Goal: Task Accomplishment & Management: Manage account settings

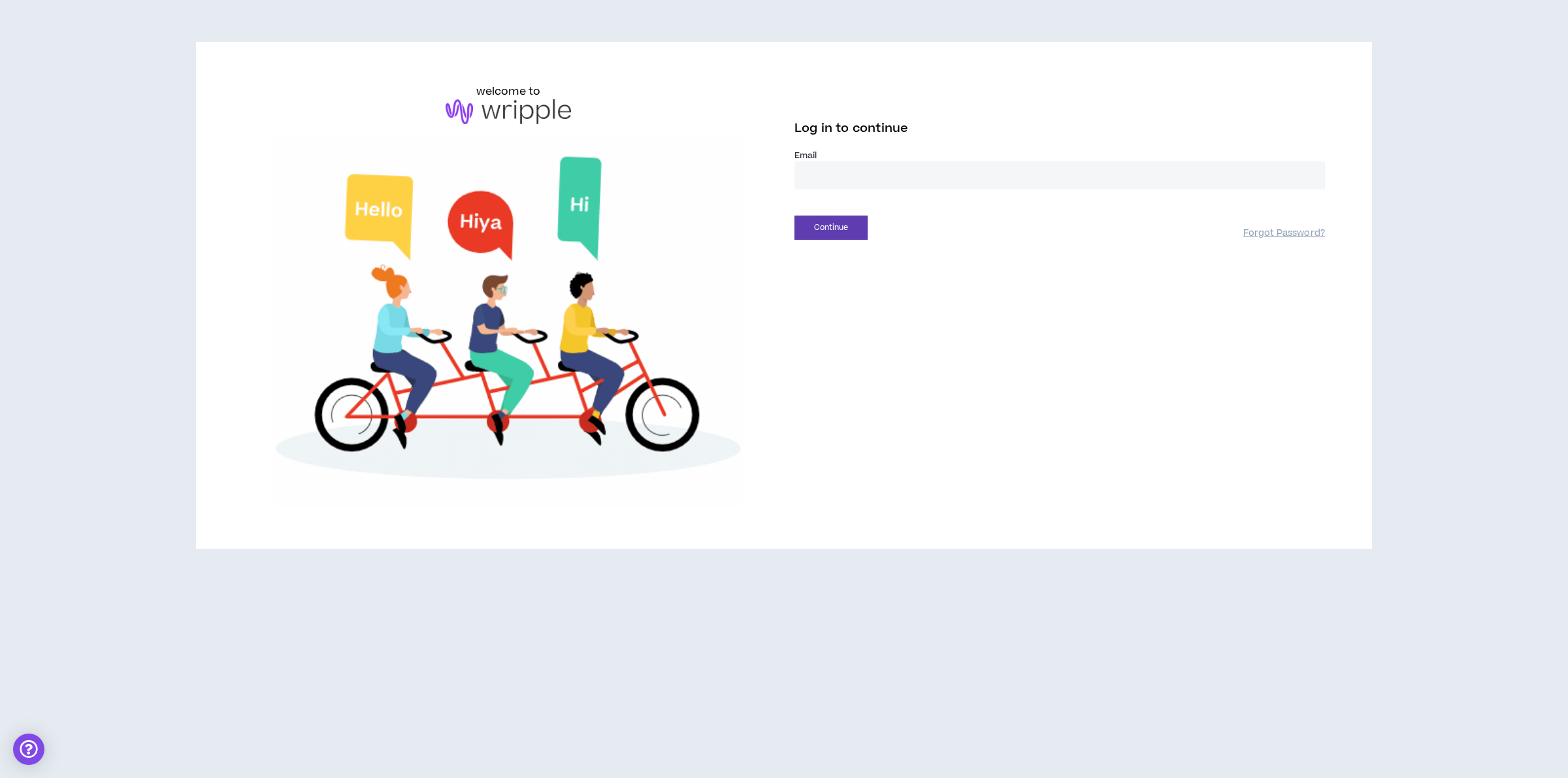
click at [858, 186] on input "email" at bounding box center [1059, 175] width 530 height 28
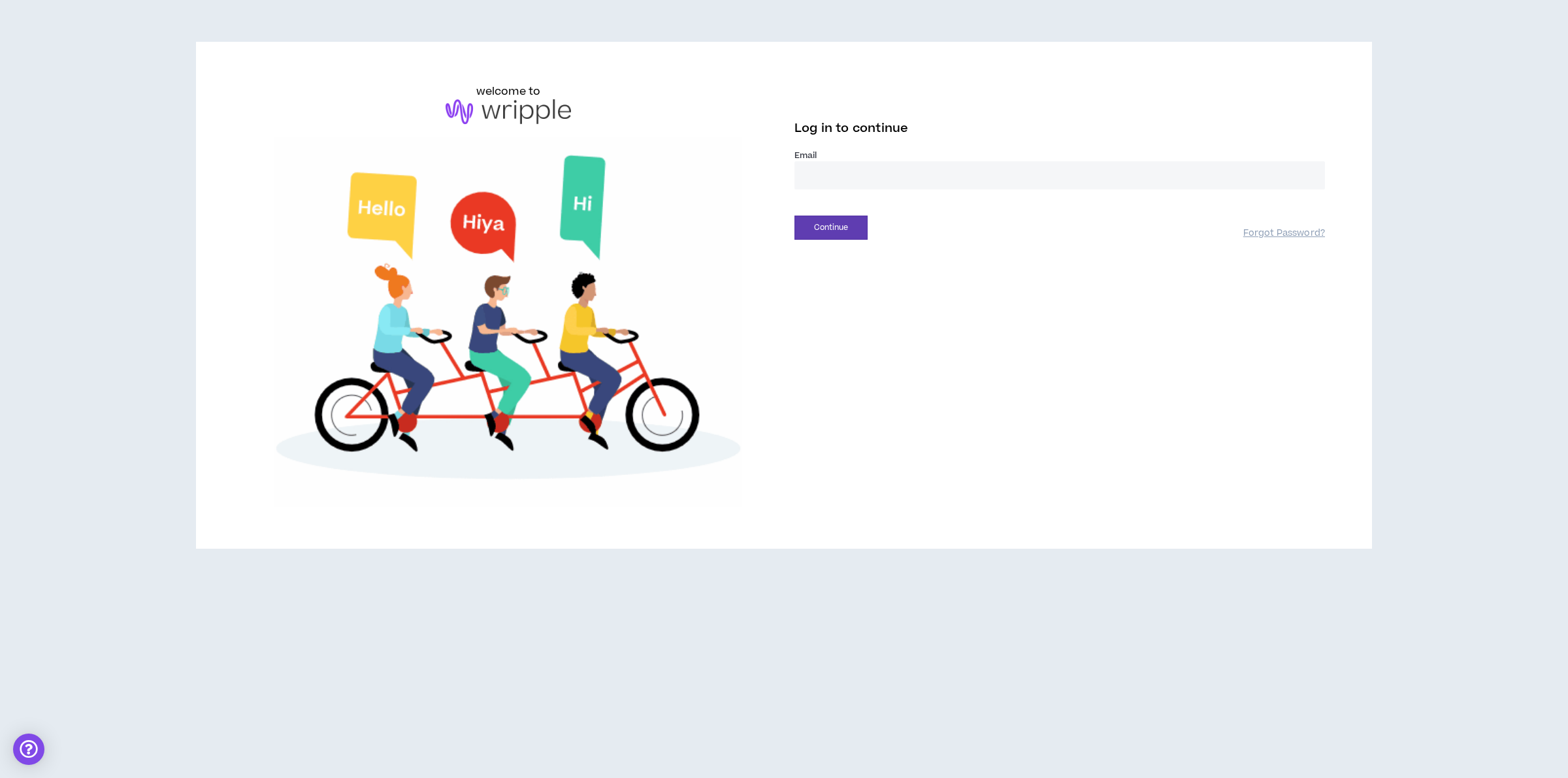
type input "**********"
click at [849, 225] on button "Continue" at bounding box center [831, 227] width 73 height 24
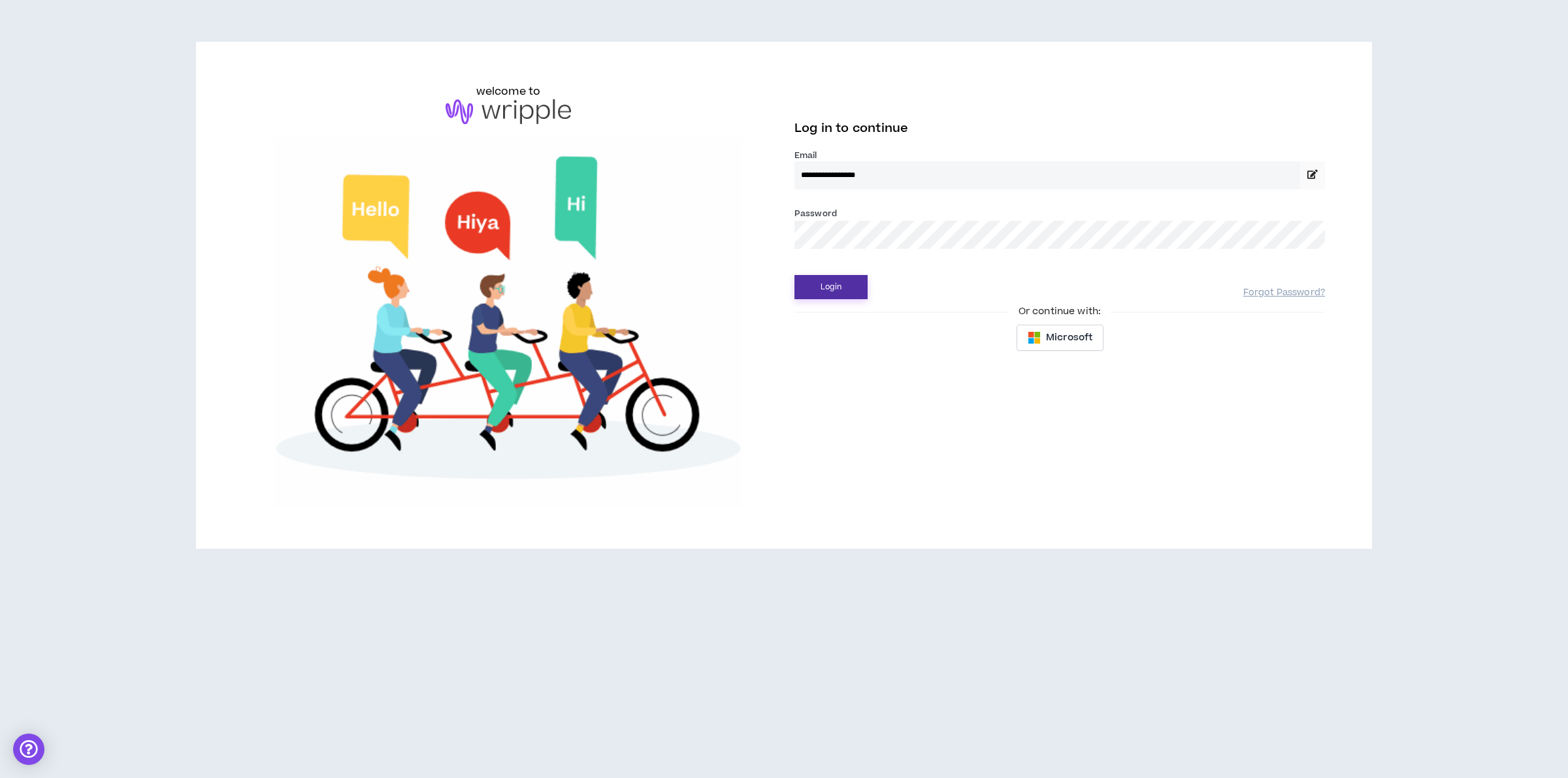
click at [815, 283] on button "Login" at bounding box center [831, 287] width 73 height 24
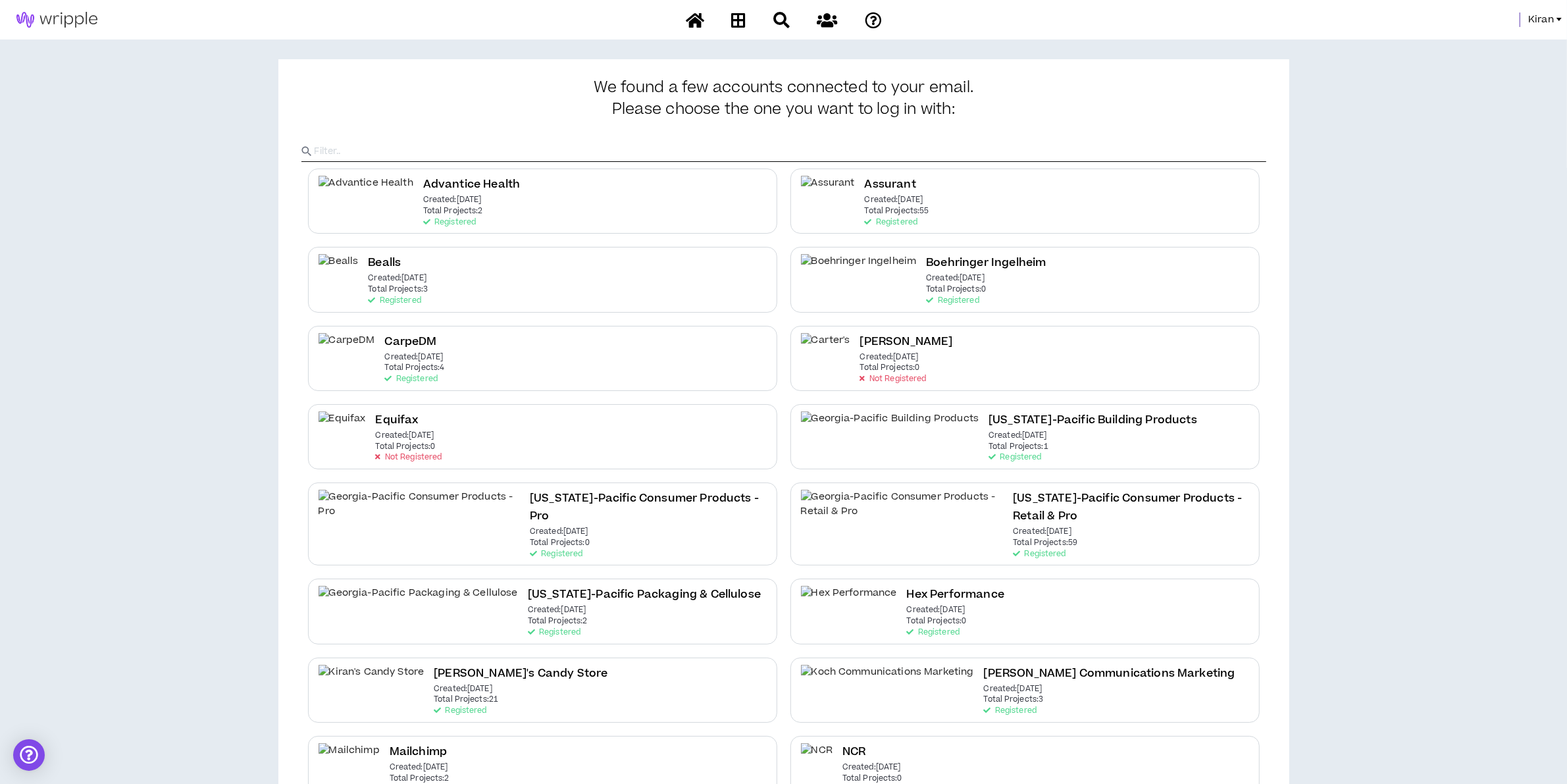
click at [1534, 21] on span "Kiran" at bounding box center [1541, 20] width 25 height 15
click at [1488, 43] on link "System Admin Portal" at bounding box center [1500, 45] width 119 height 20
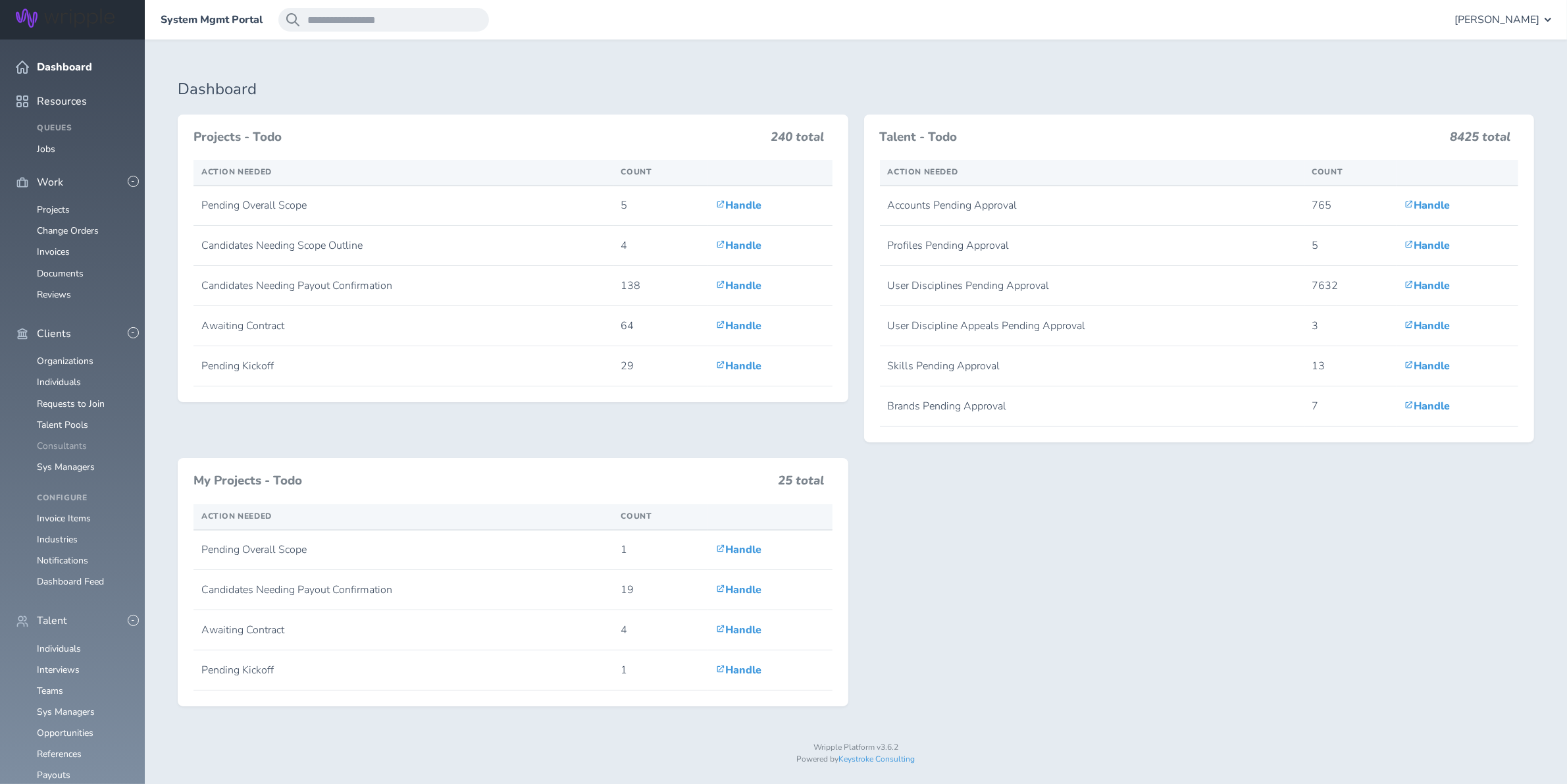
click at [63, 439] on link "Consultants" at bounding box center [61, 445] width 50 height 13
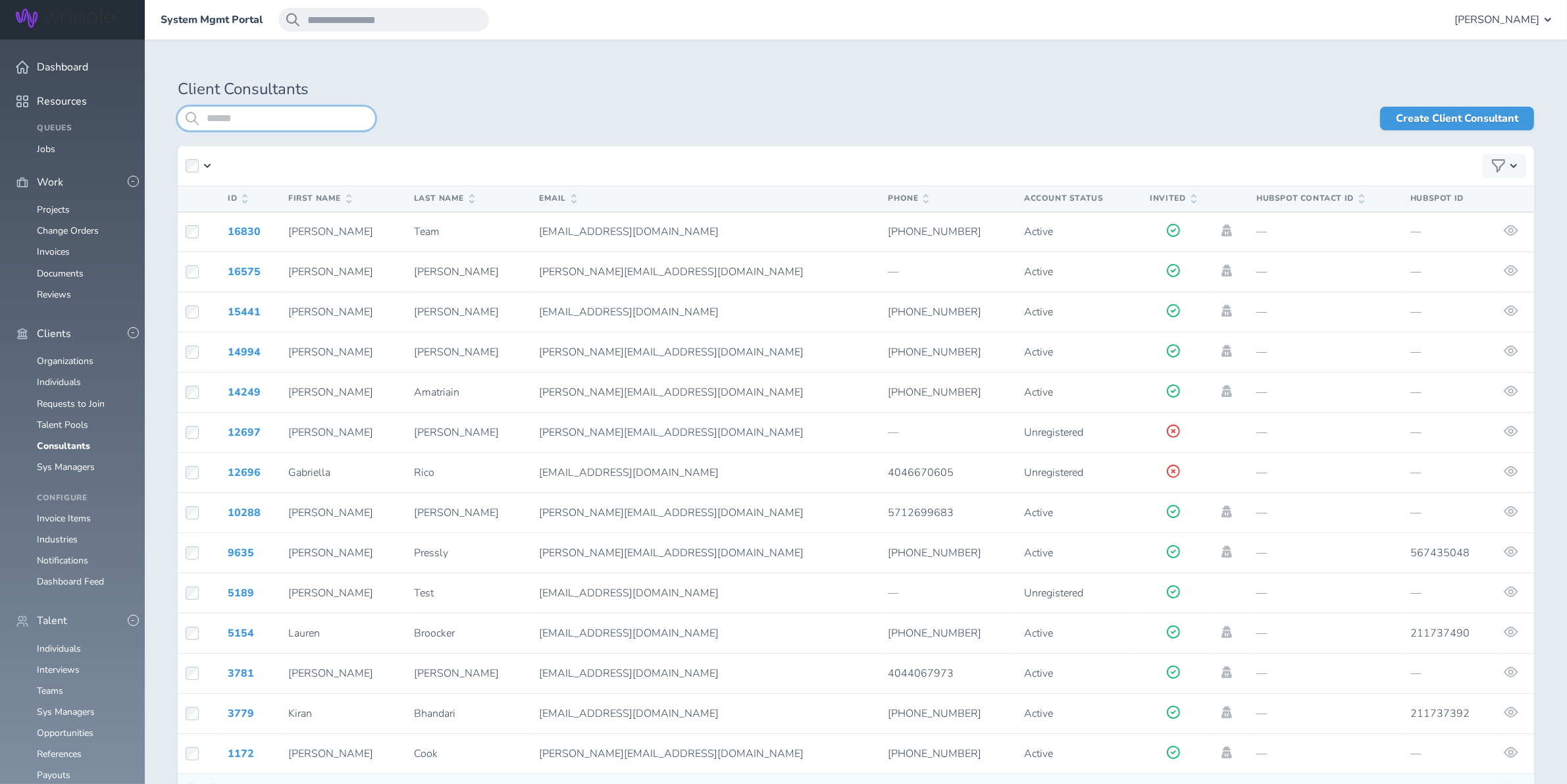
click at [264, 117] on input "search" at bounding box center [277, 118] width 198 height 23
click at [57, 376] on link "Individuals" at bounding box center [59, 382] width 44 height 13
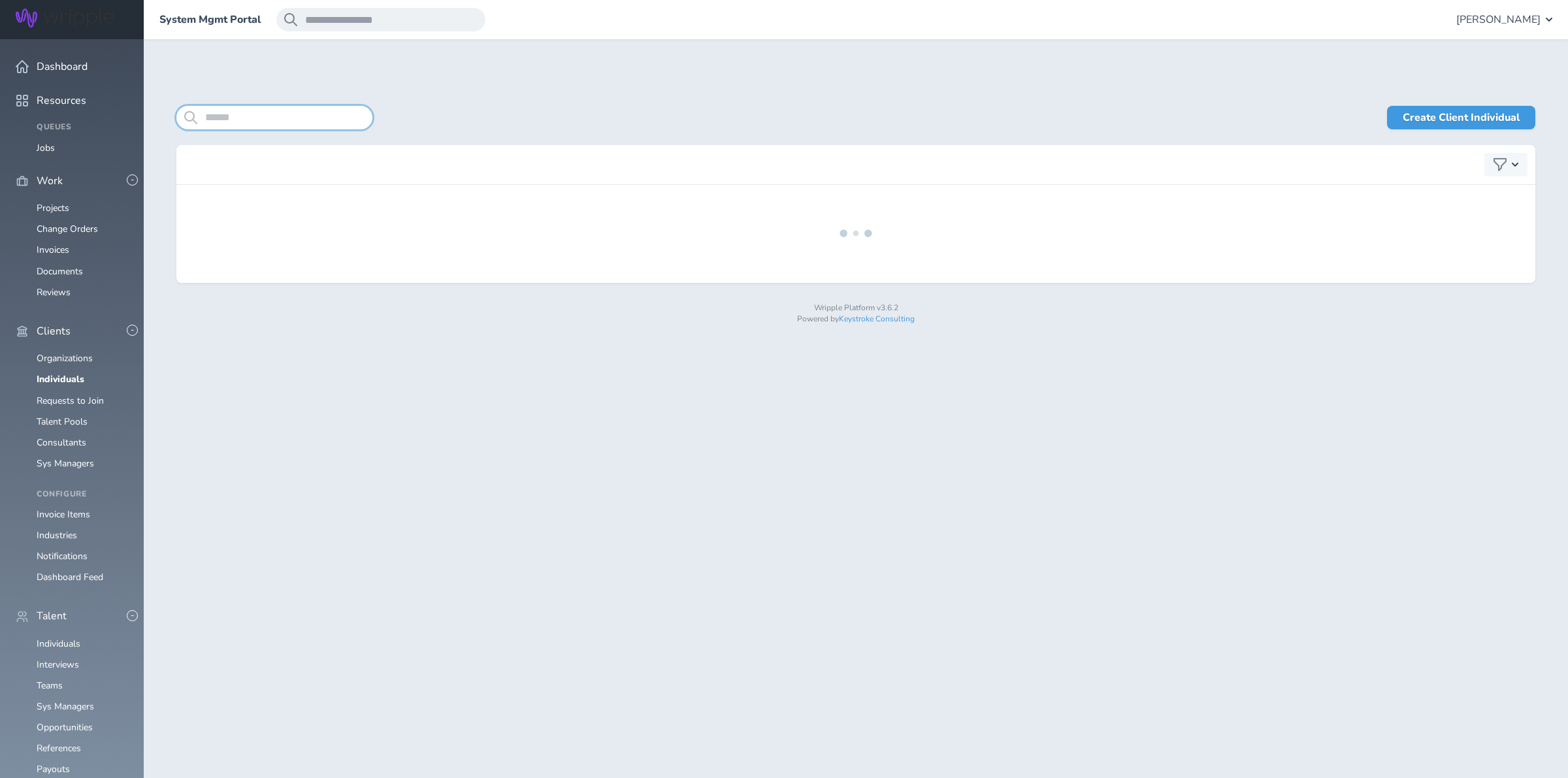
click at [255, 121] on input "search" at bounding box center [274, 117] width 196 height 23
type input "*******"
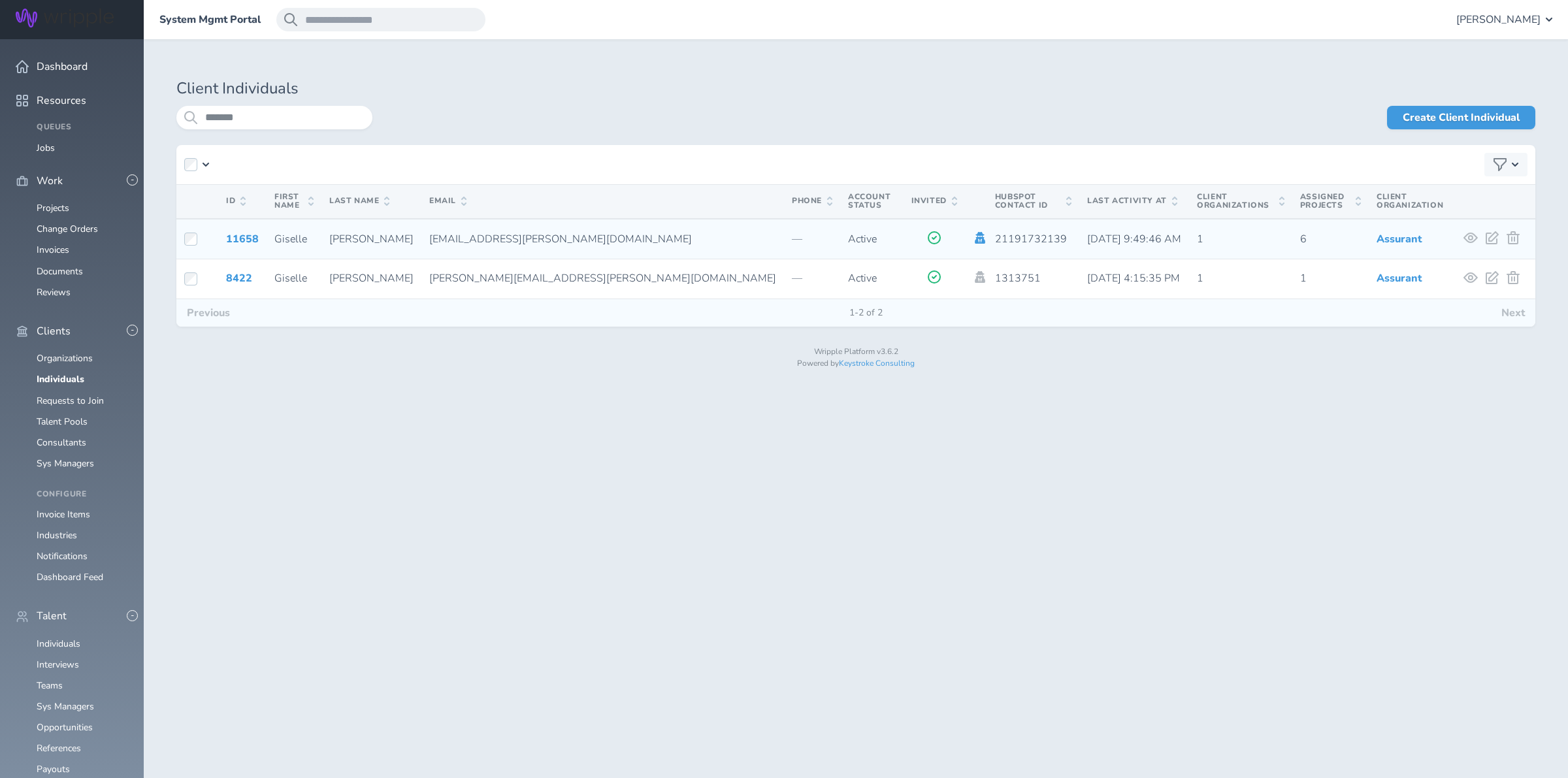
click at [975, 236] on icon at bounding box center [980, 238] width 11 height 12
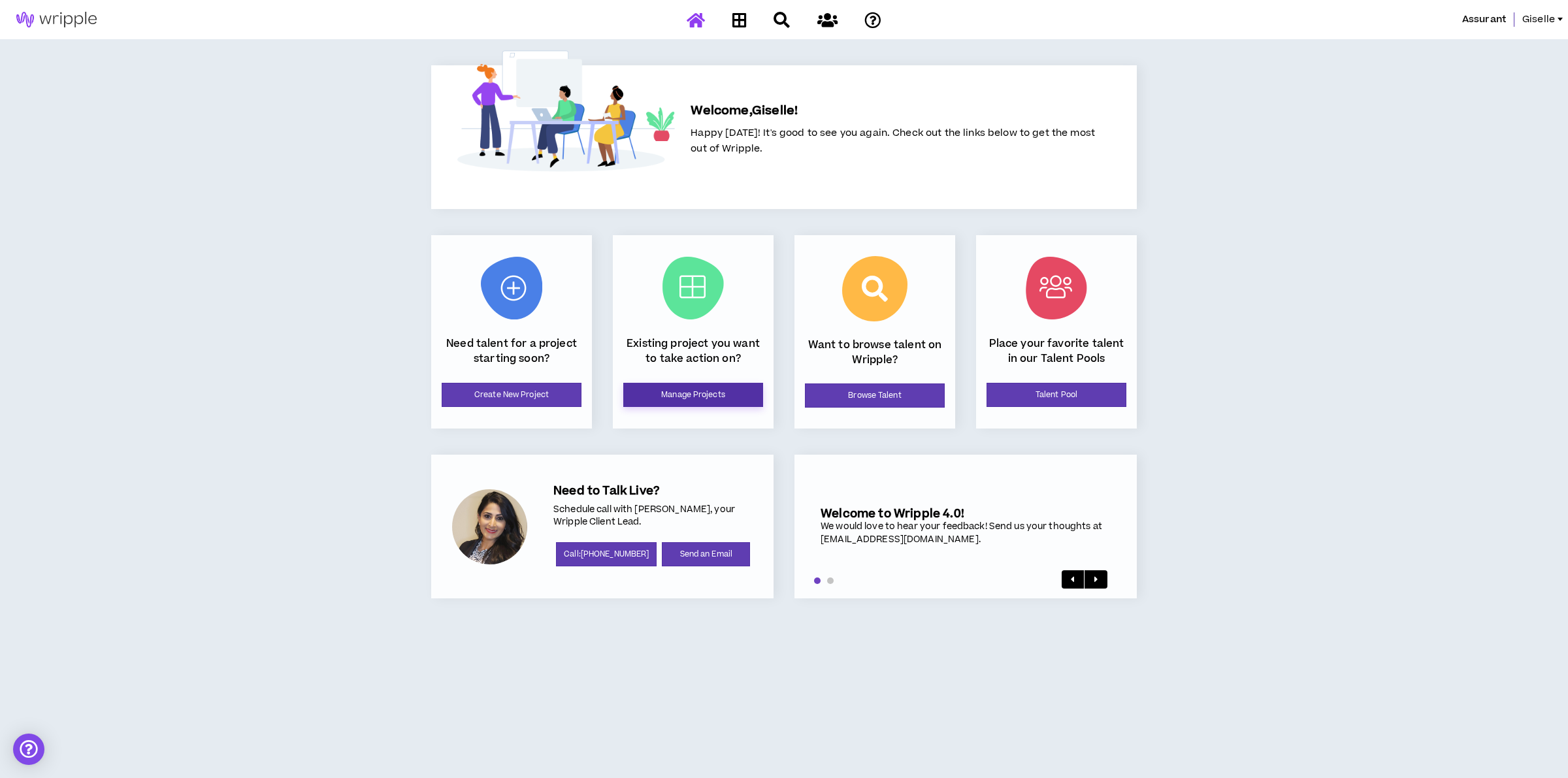
click at [664, 397] on link "Manage Projects" at bounding box center [693, 394] width 140 height 24
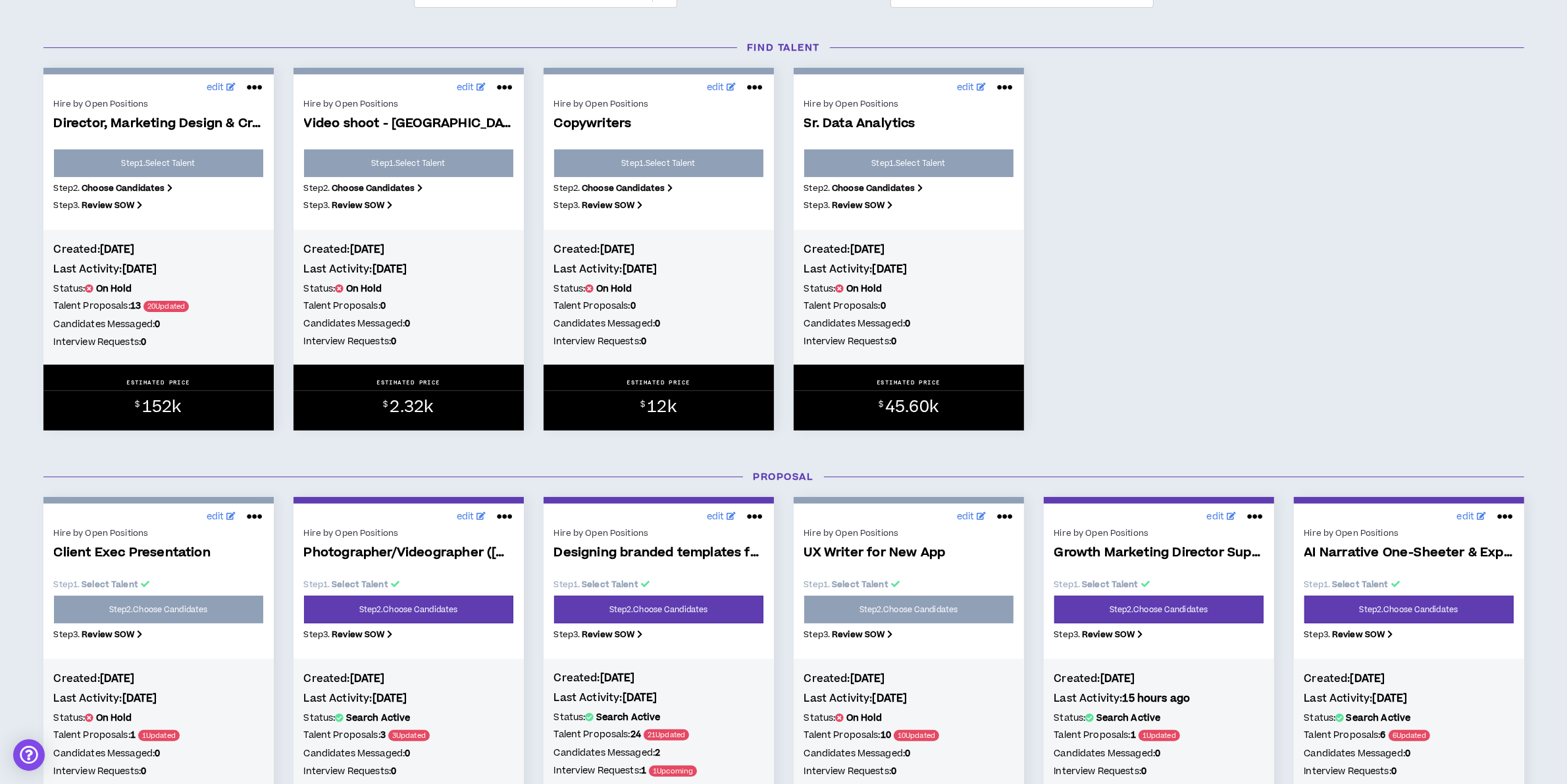
scroll to position [329, 0]
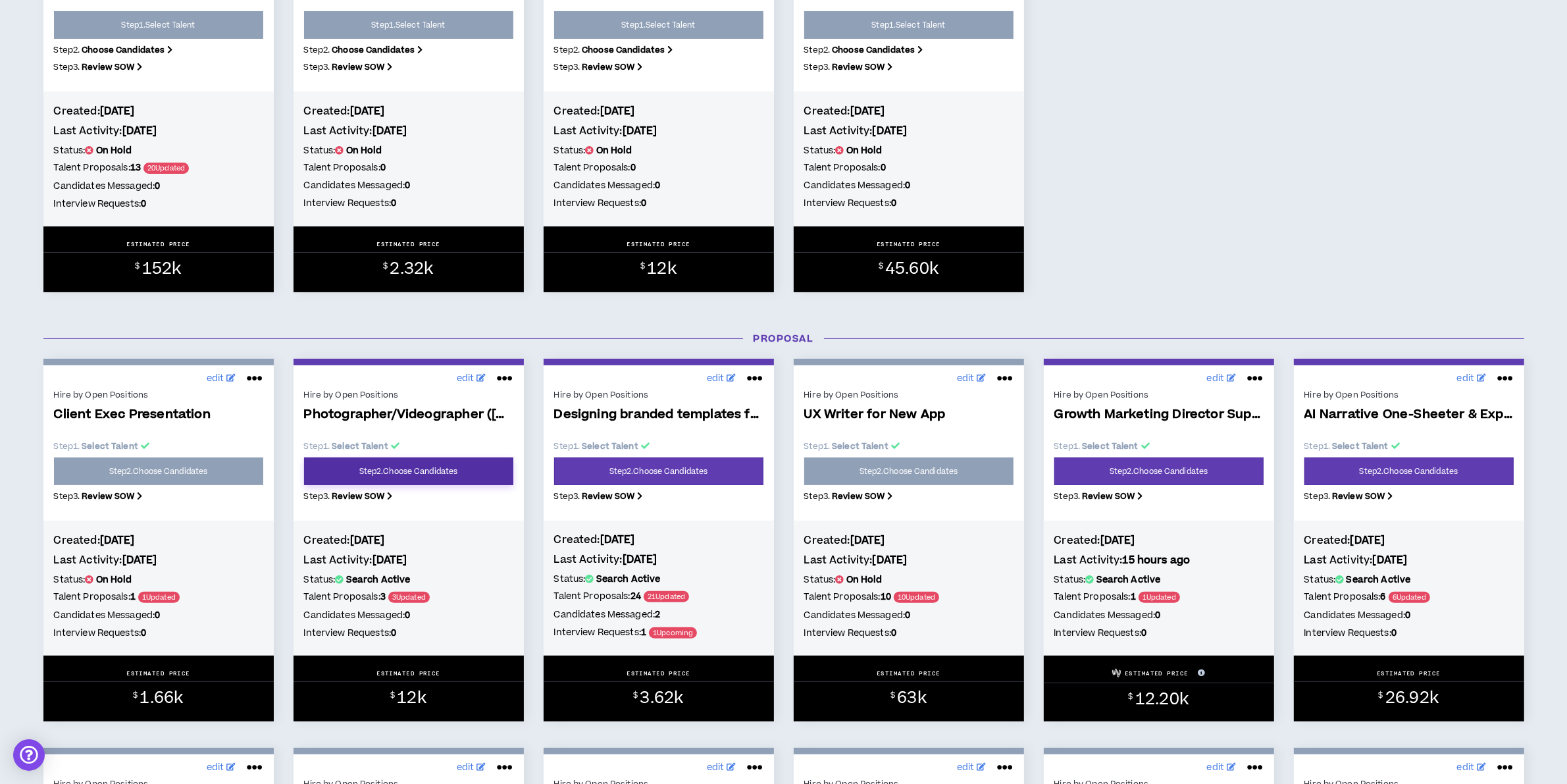
click at [383, 471] on link "Step 2 . Choose Candidates" at bounding box center [408, 471] width 209 height 27
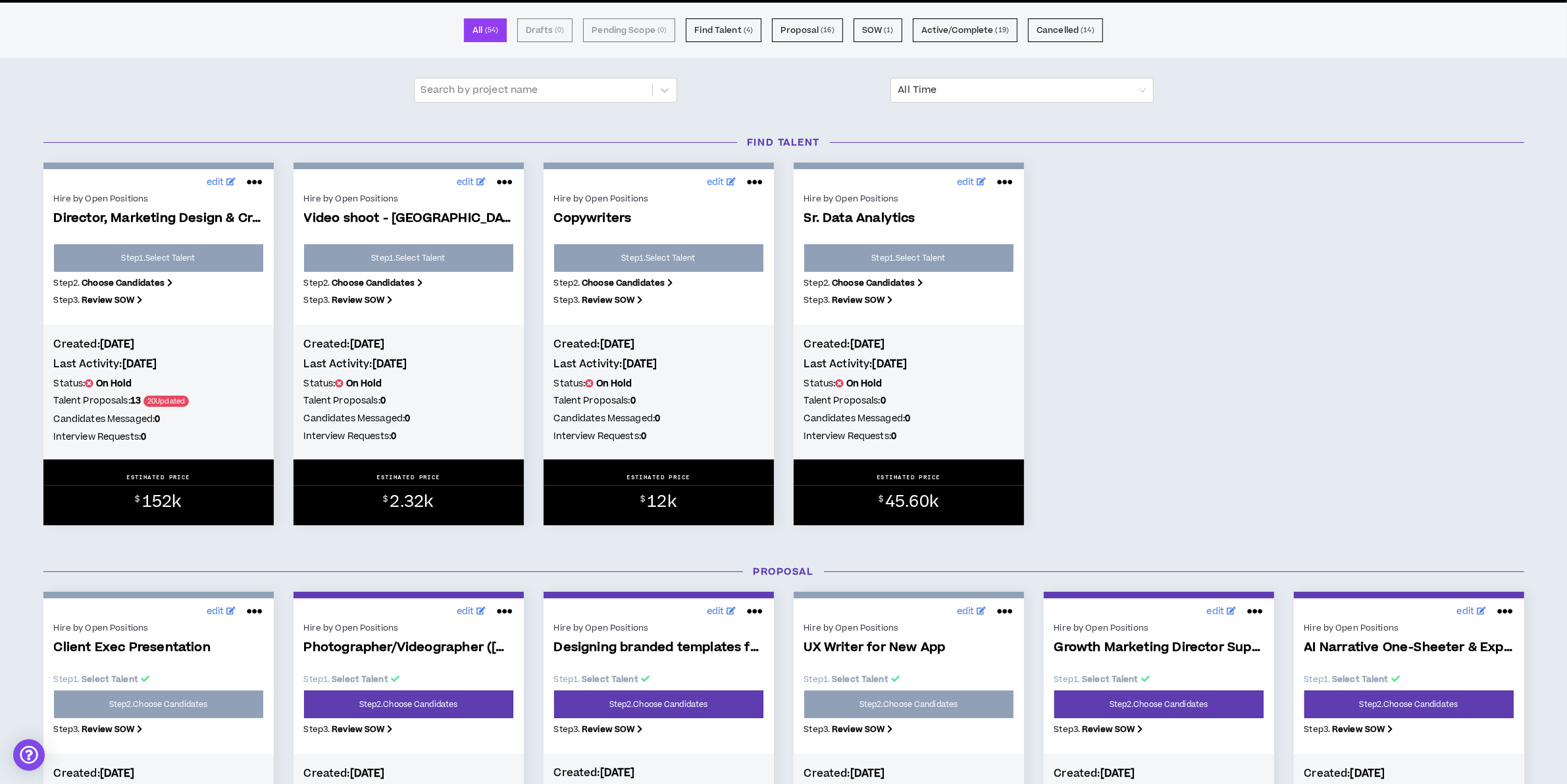
scroll to position [411, 0]
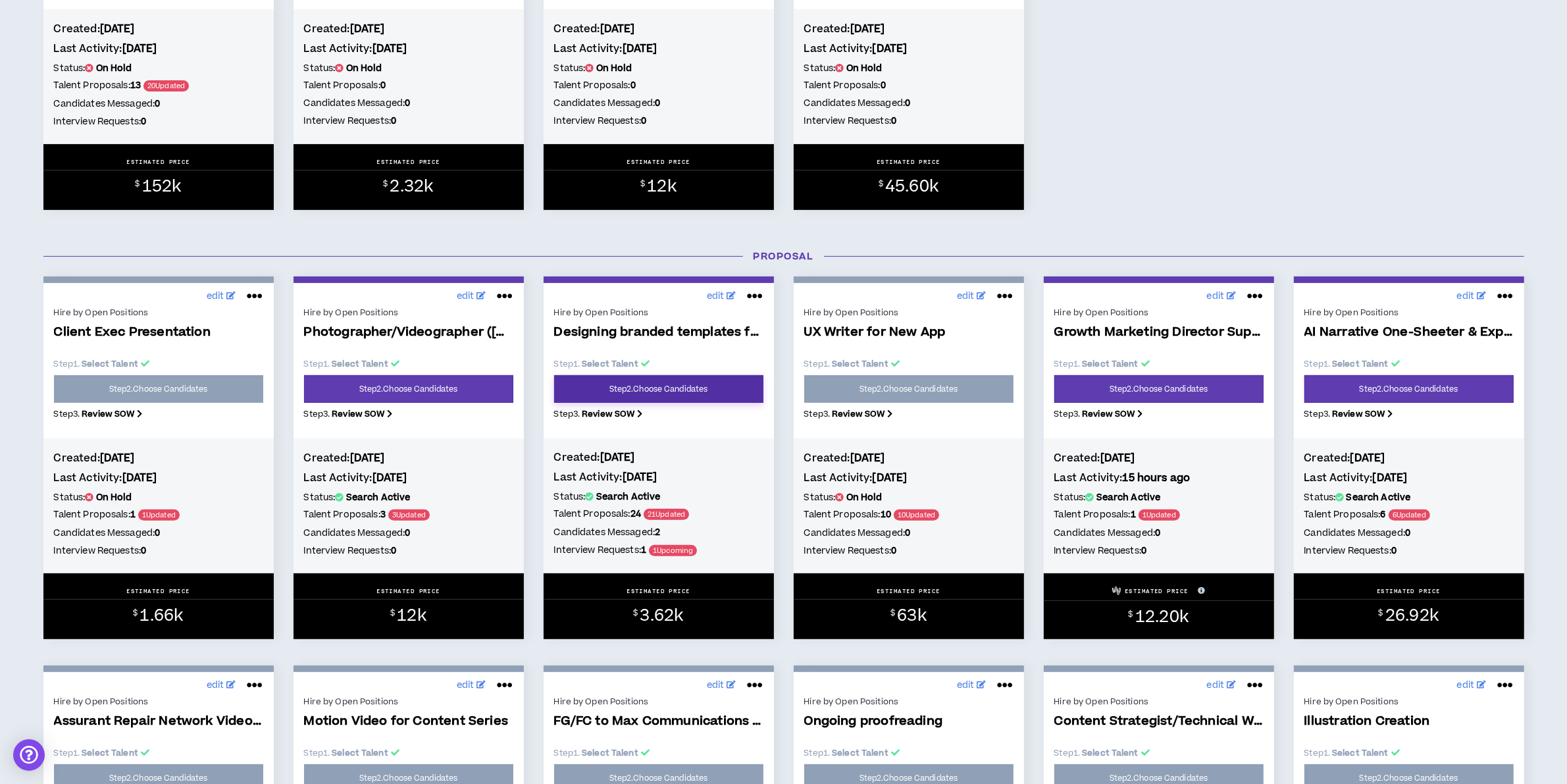
click at [609, 383] on link "Step 2 . Choose Candidates" at bounding box center [659, 389] width 209 height 27
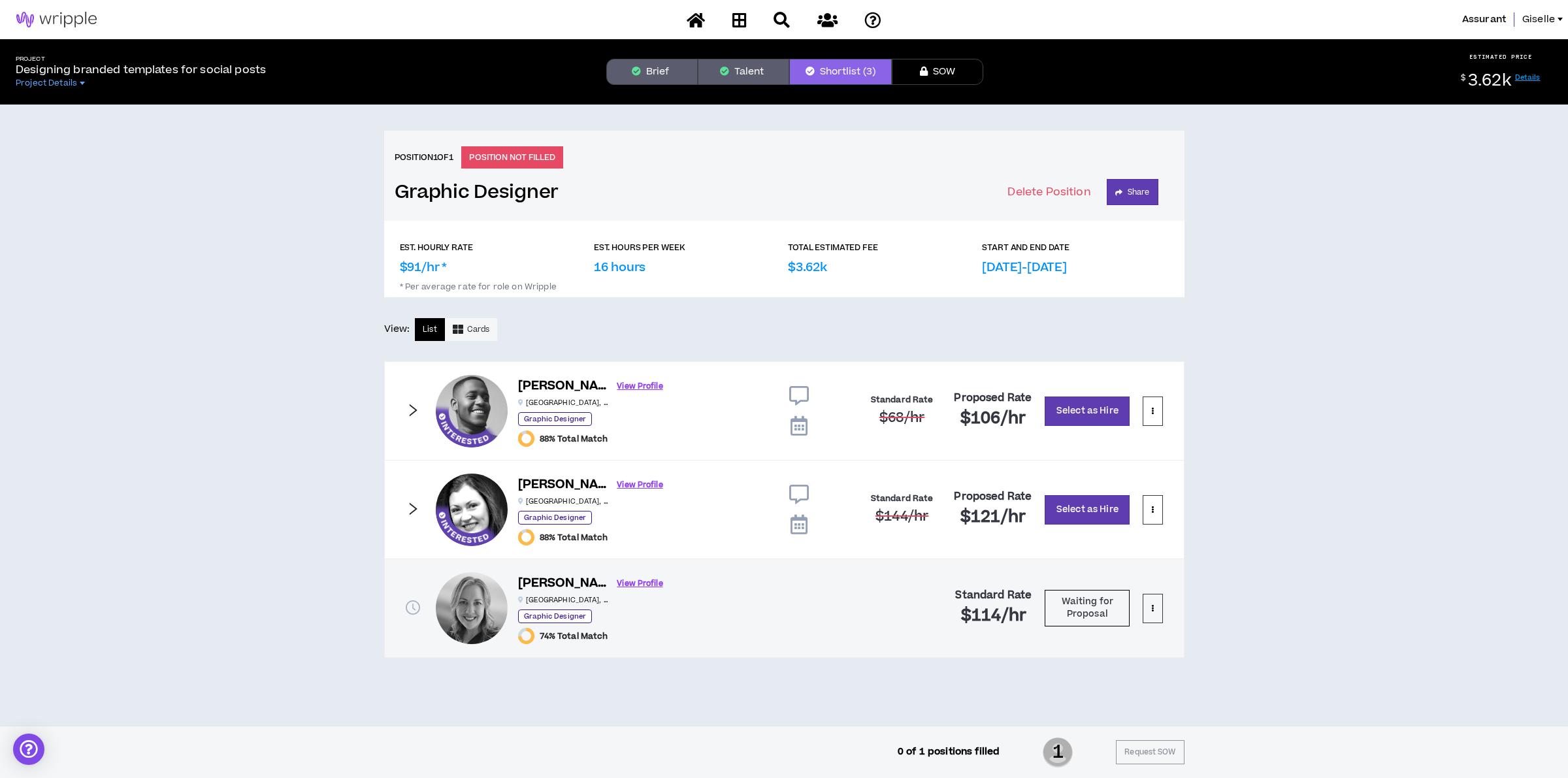
click at [796, 428] on icon at bounding box center [799, 426] width 17 height 20
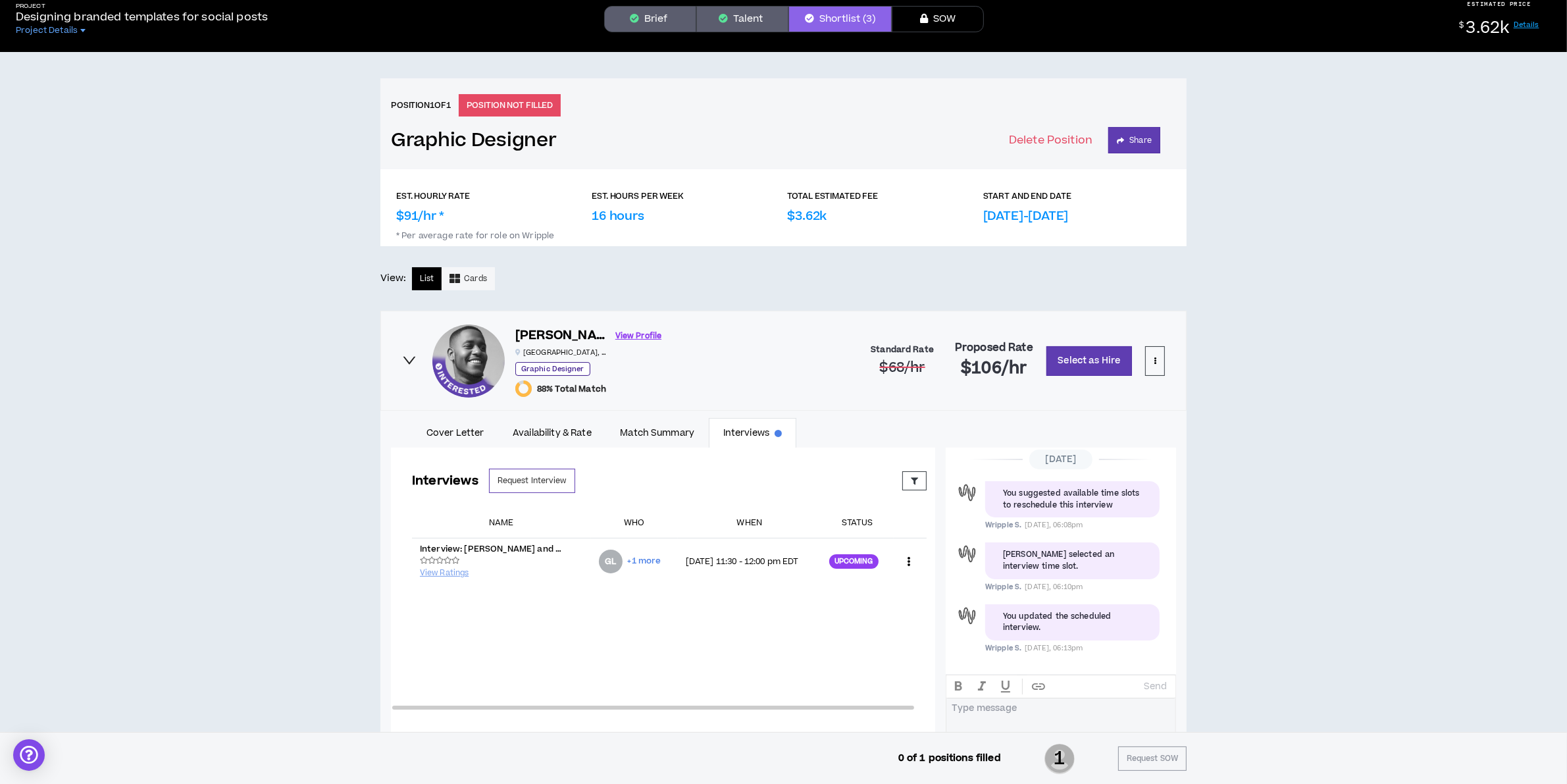
scroll to position [82, 0]
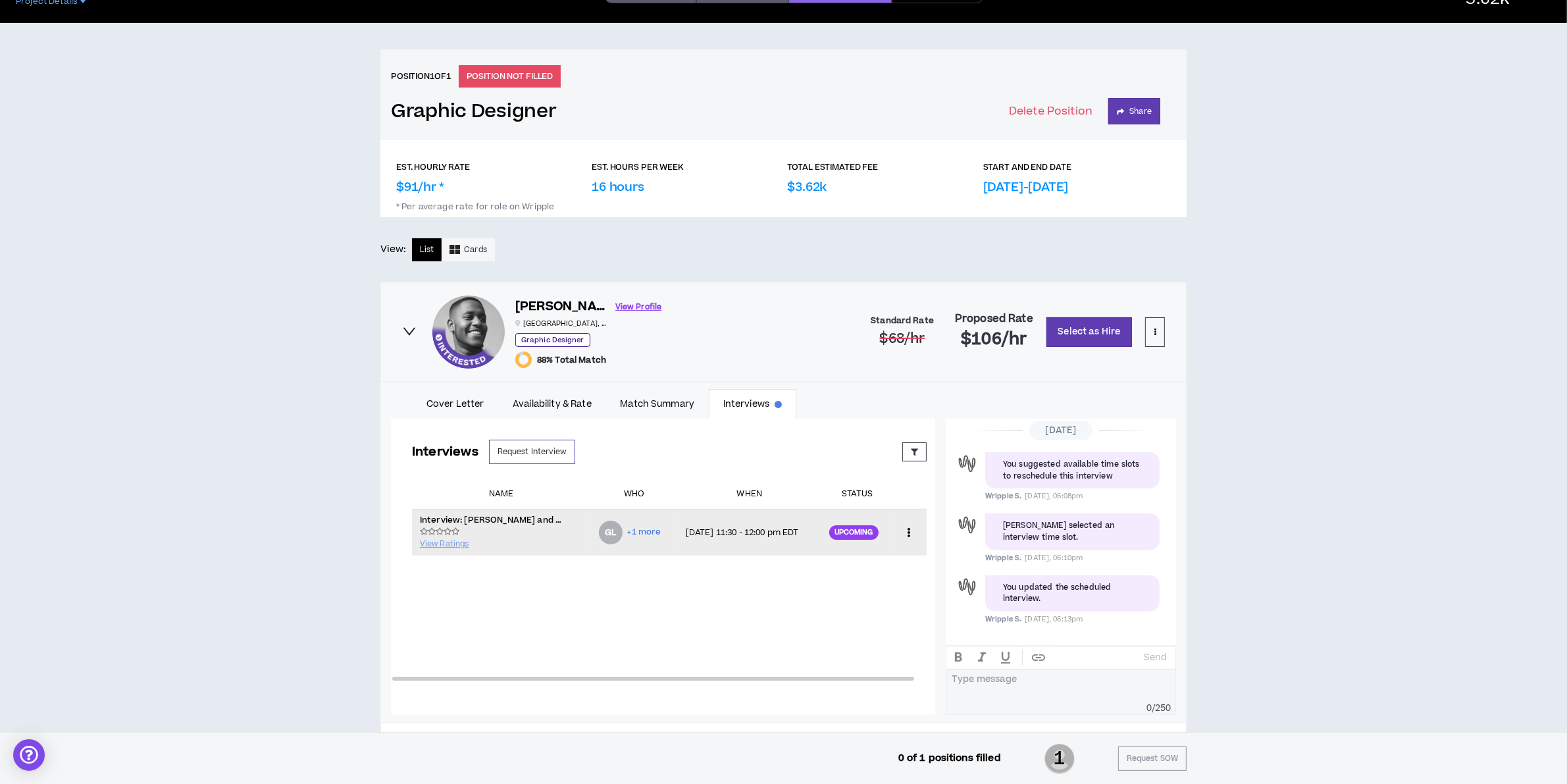
click at [902, 526] on icon at bounding box center [908, 532] width 14 height 20
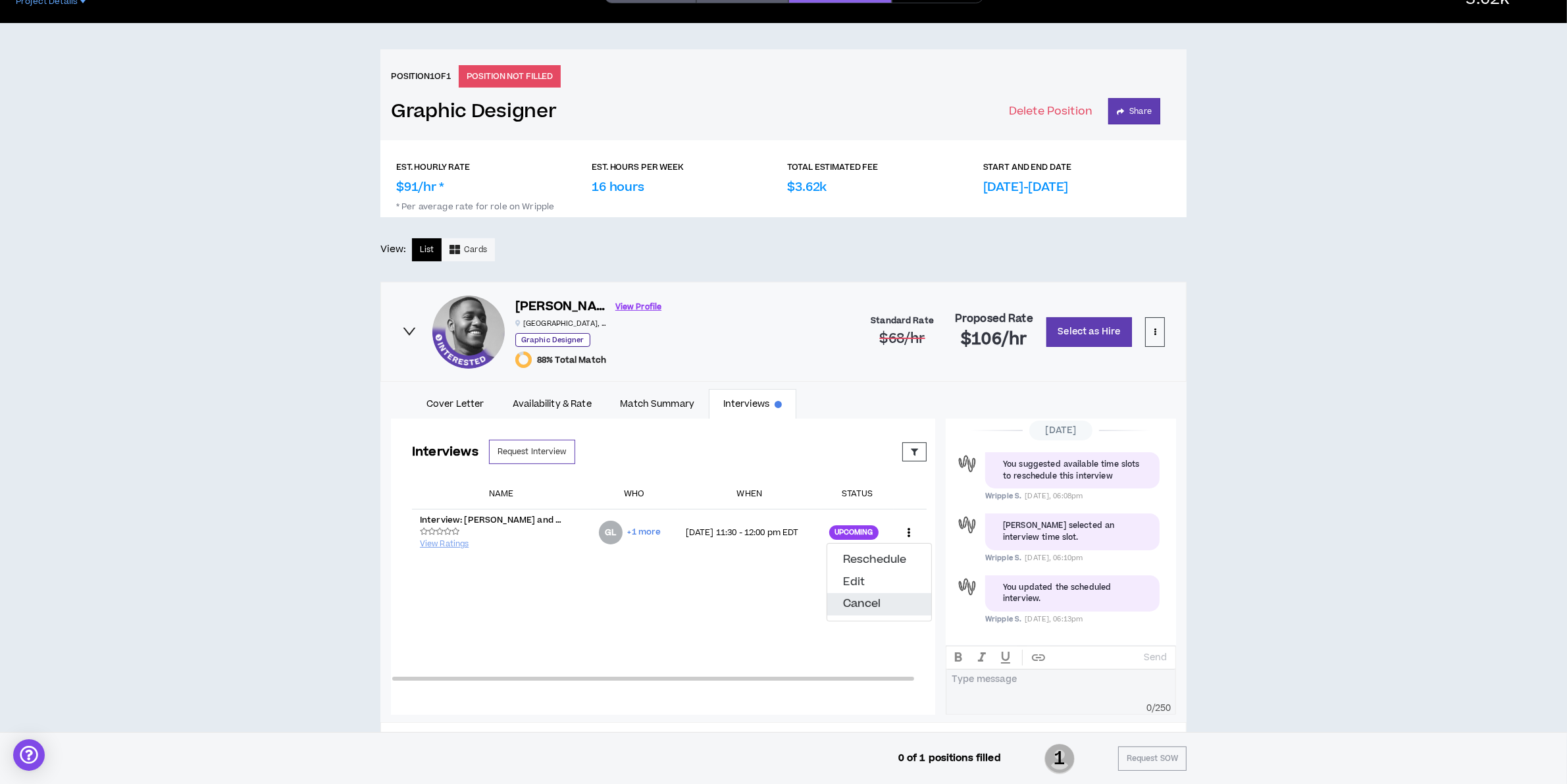
click at [858, 596] on button "Cancel" at bounding box center [880, 604] width 104 height 23
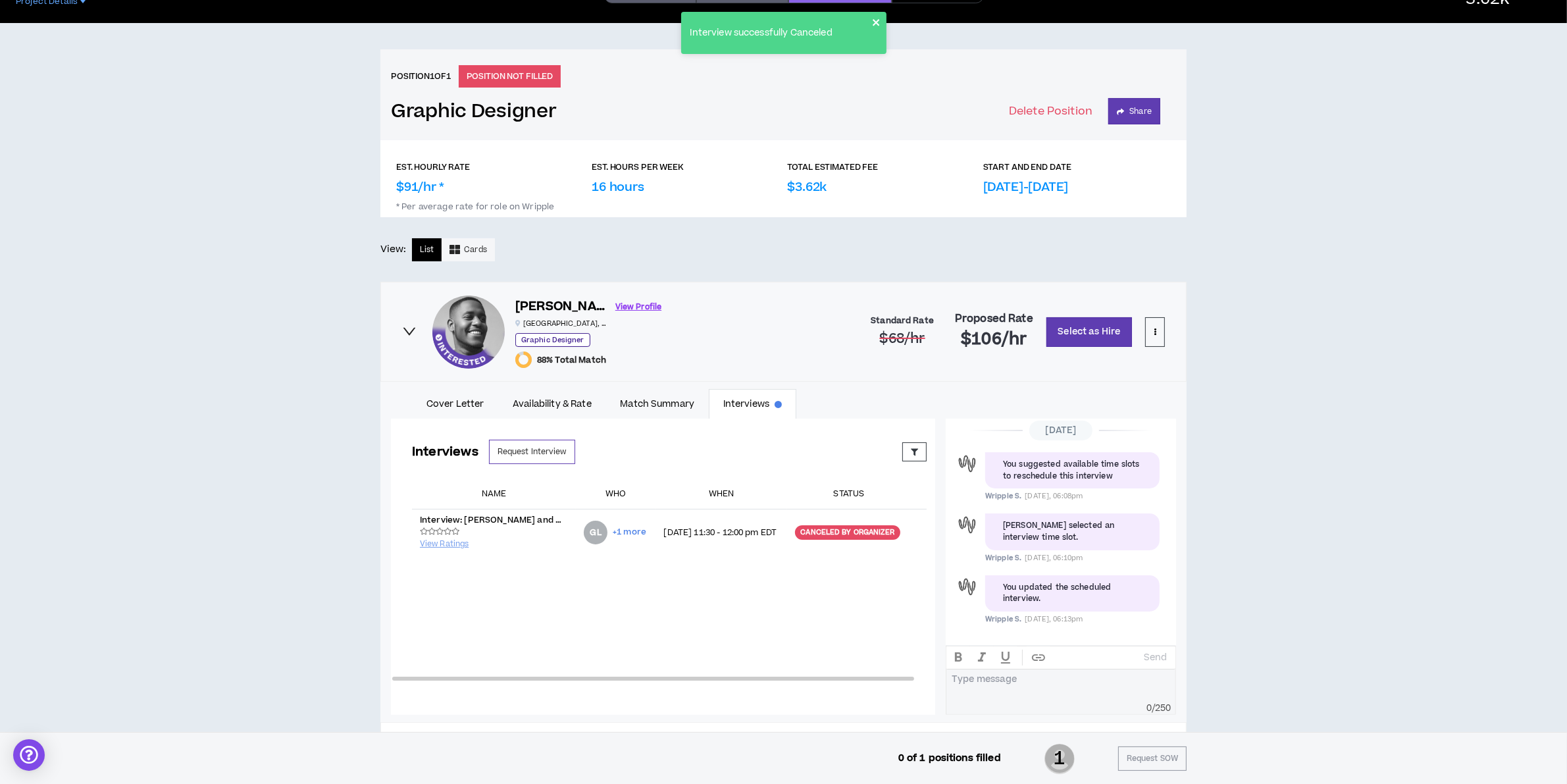
click at [874, 23] on icon "close" at bounding box center [877, 23] width 9 height 11
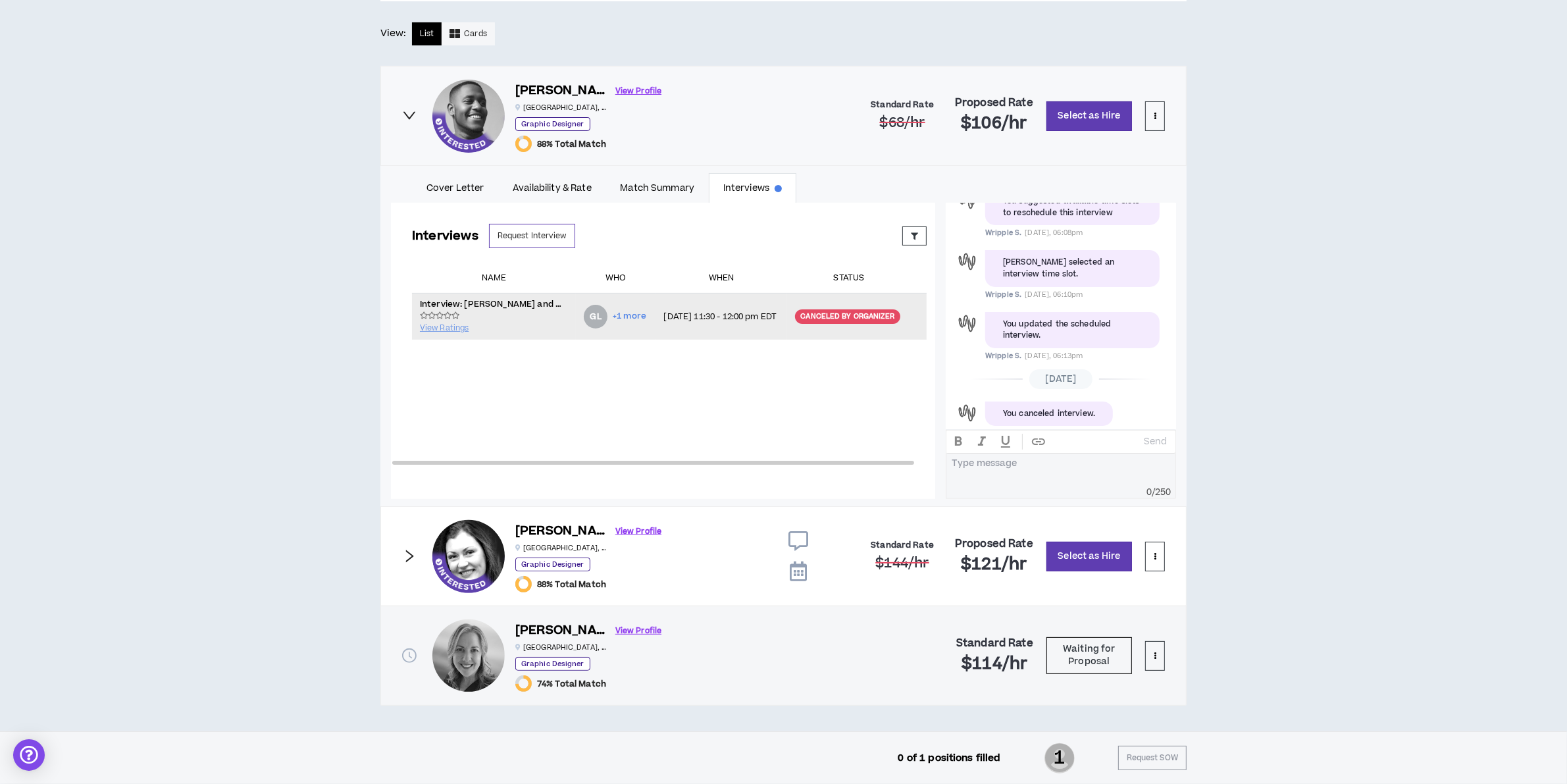
scroll to position [709, 0]
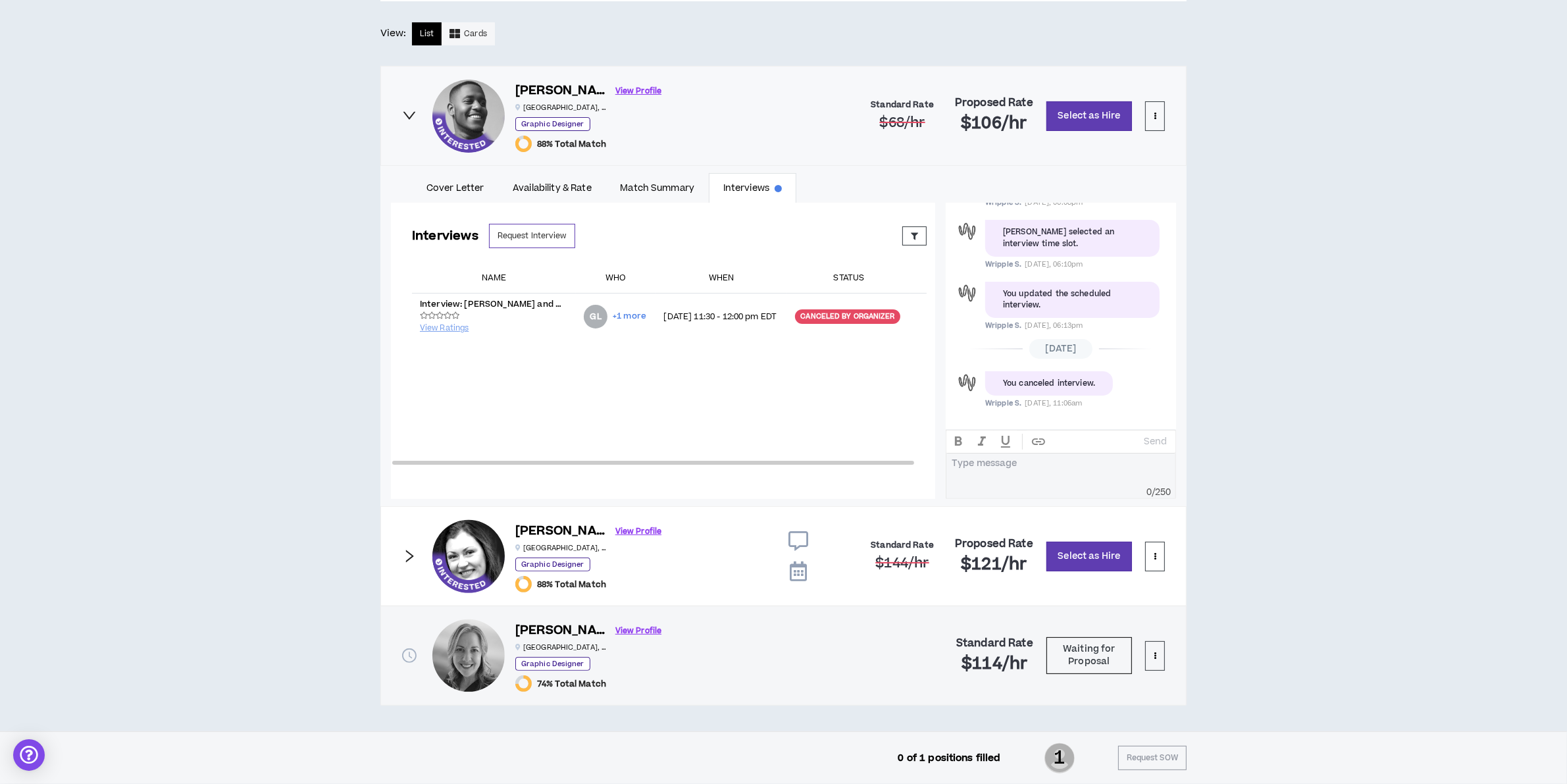
click at [791, 580] on div at bounding box center [799, 556] width 66 height 72
click at [798, 574] on icon at bounding box center [799, 572] width 17 height 20
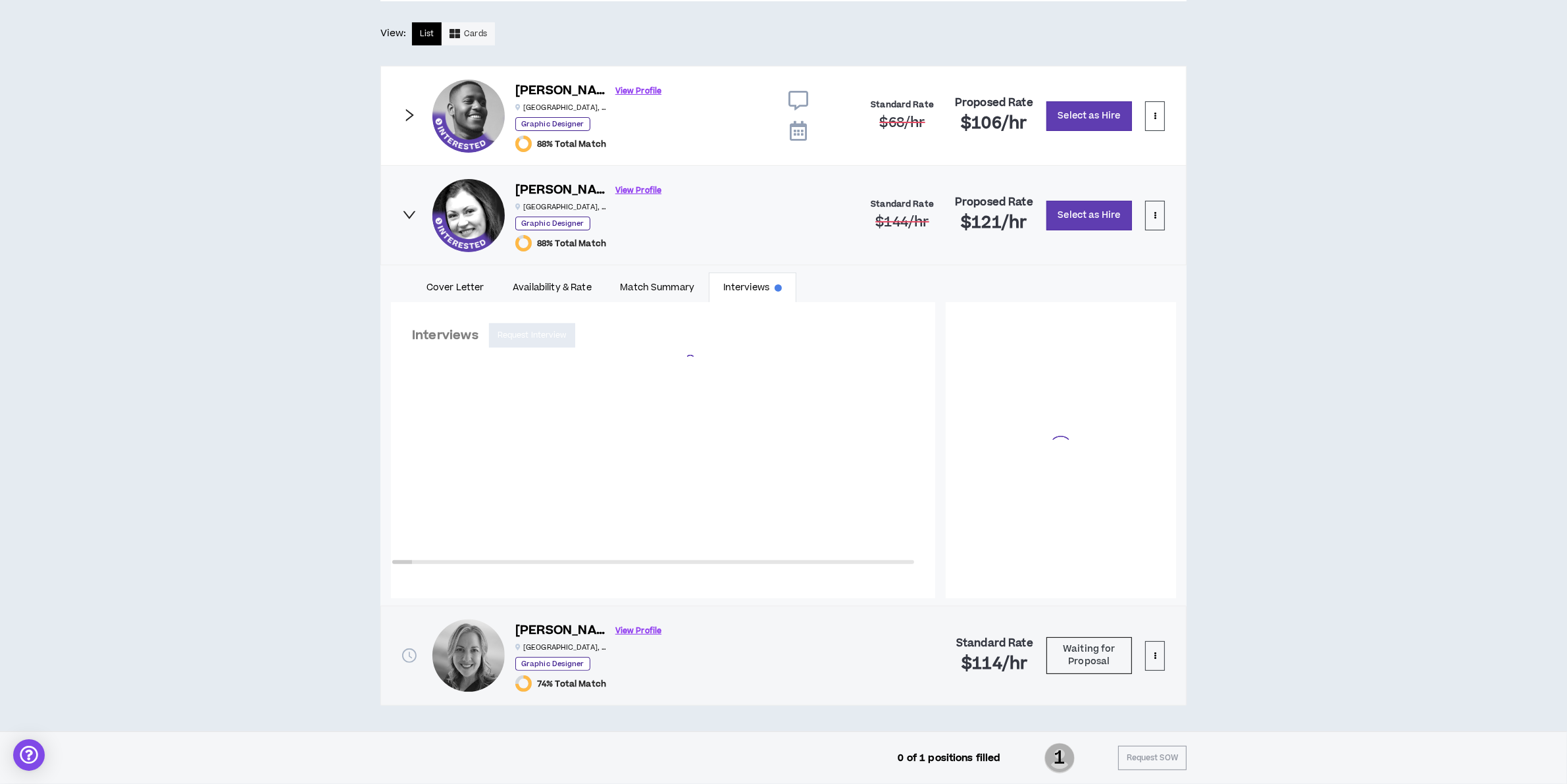
scroll to position [809, 0]
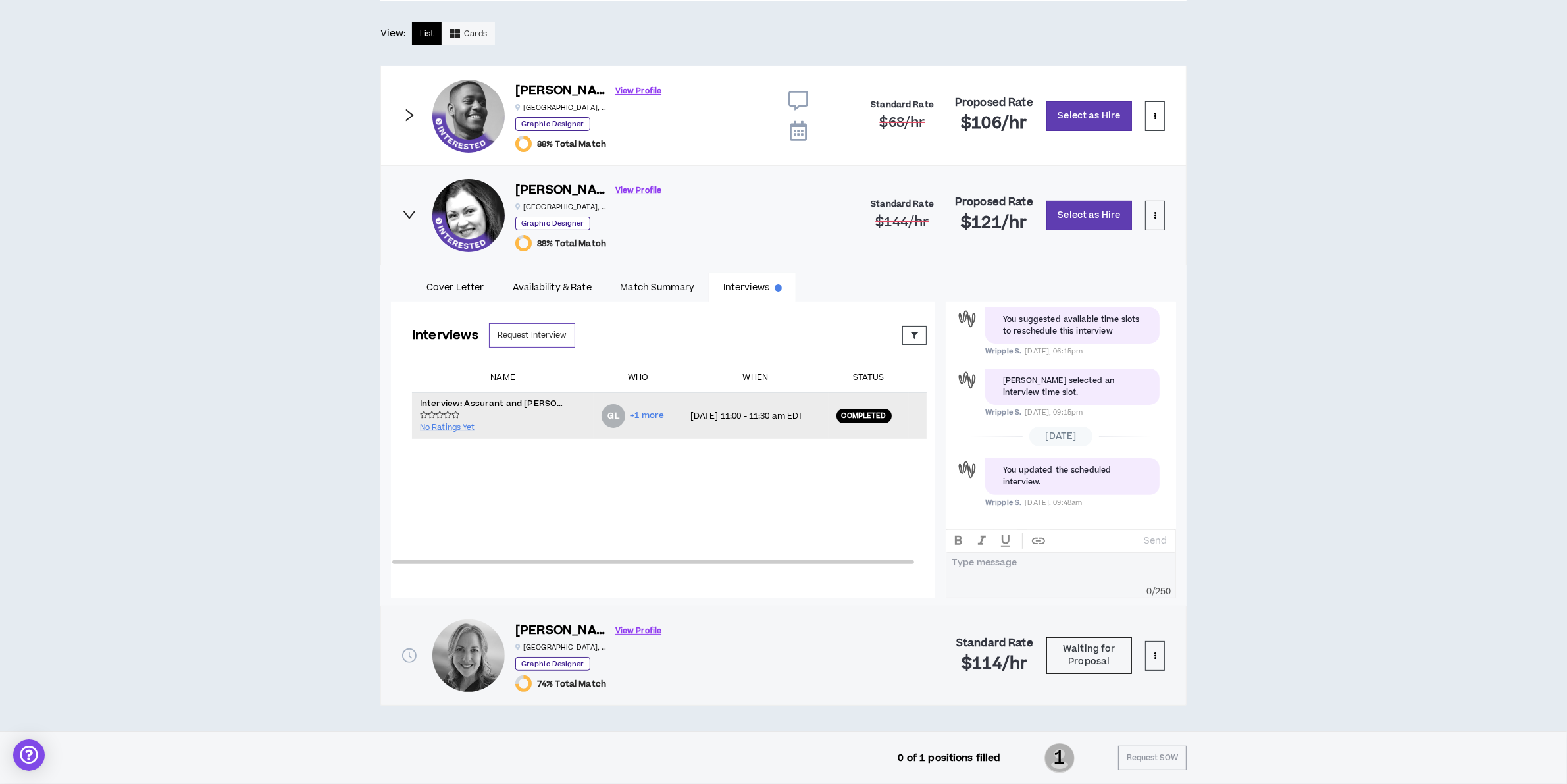
click at [873, 407] on td "Completed" at bounding box center [869, 415] width 80 height 47
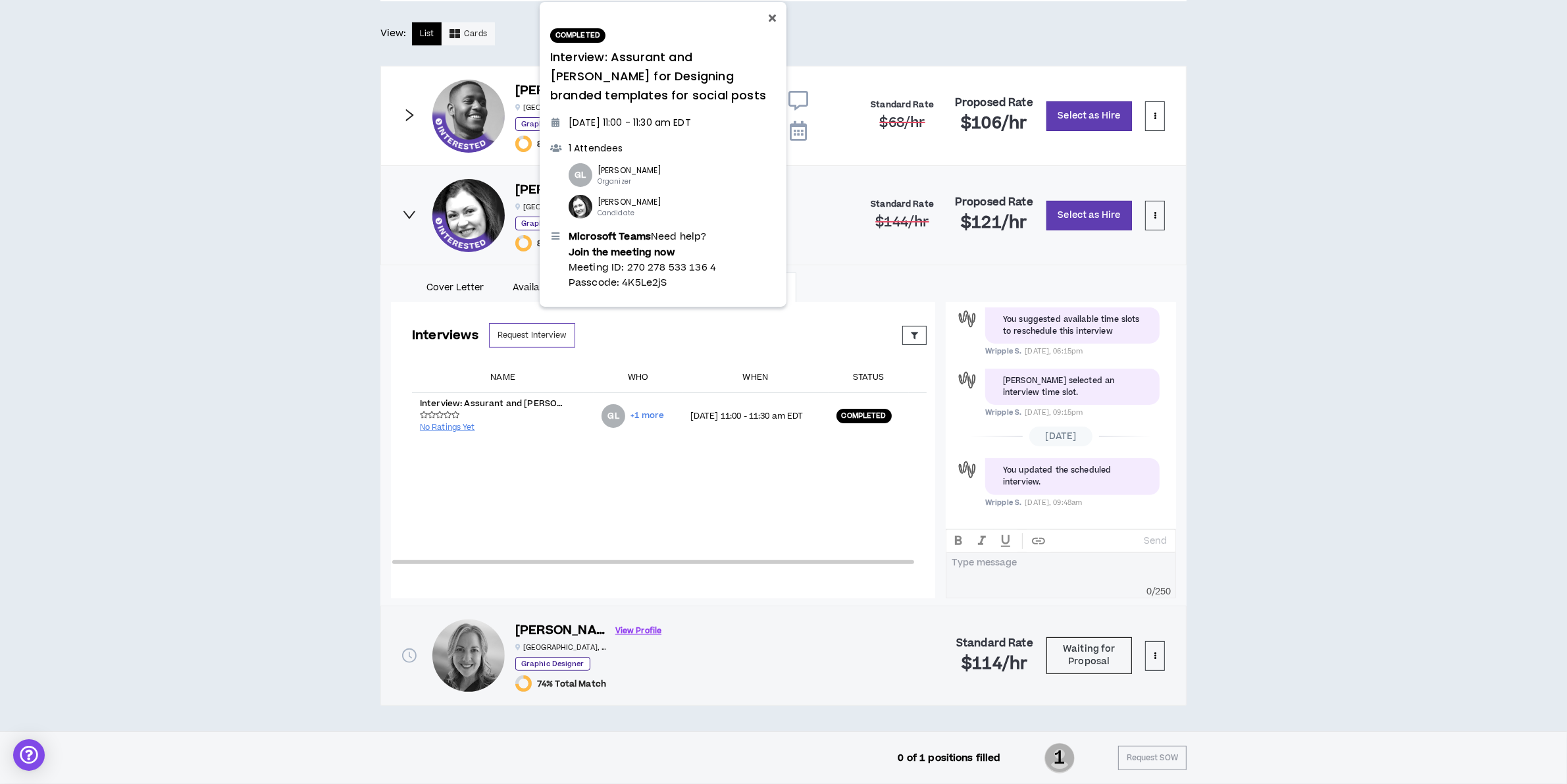
click at [769, 13] on icon at bounding box center [772, 18] width 7 height 11
